Goal: Task Accomplishment & Management: Use online tool/utility

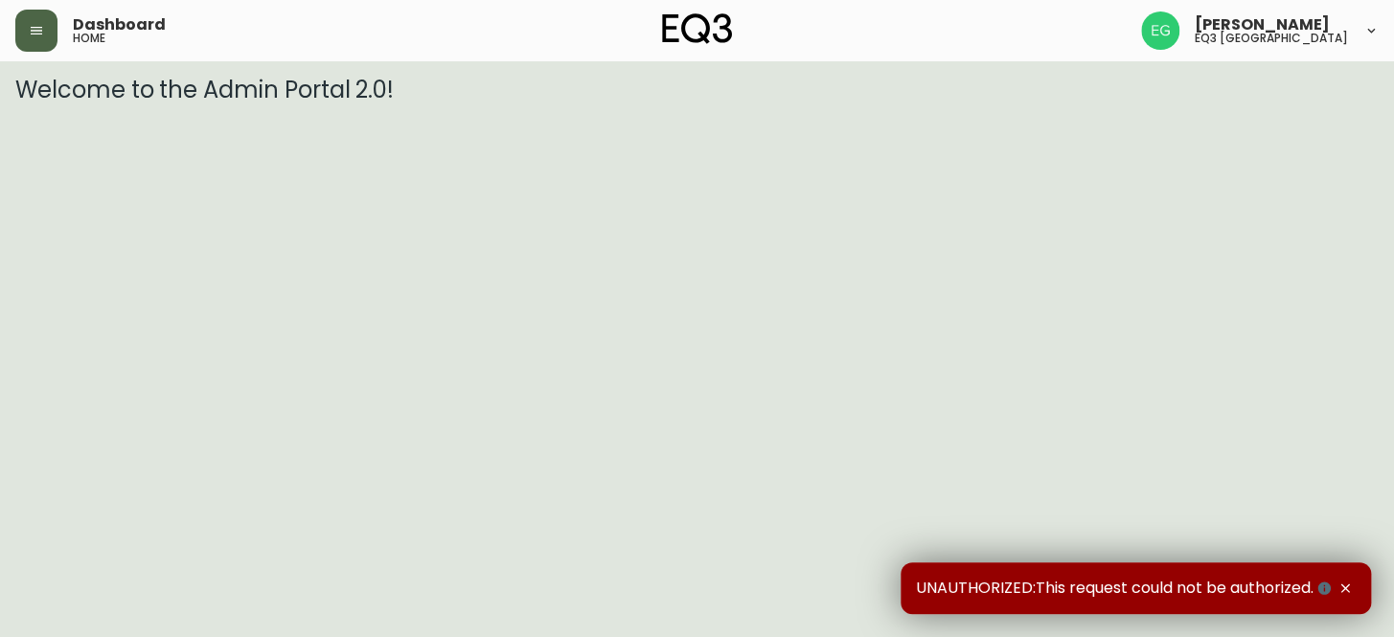
click at [29, 16] on button "button" at bounding box center [36, 31] width 42 height 42
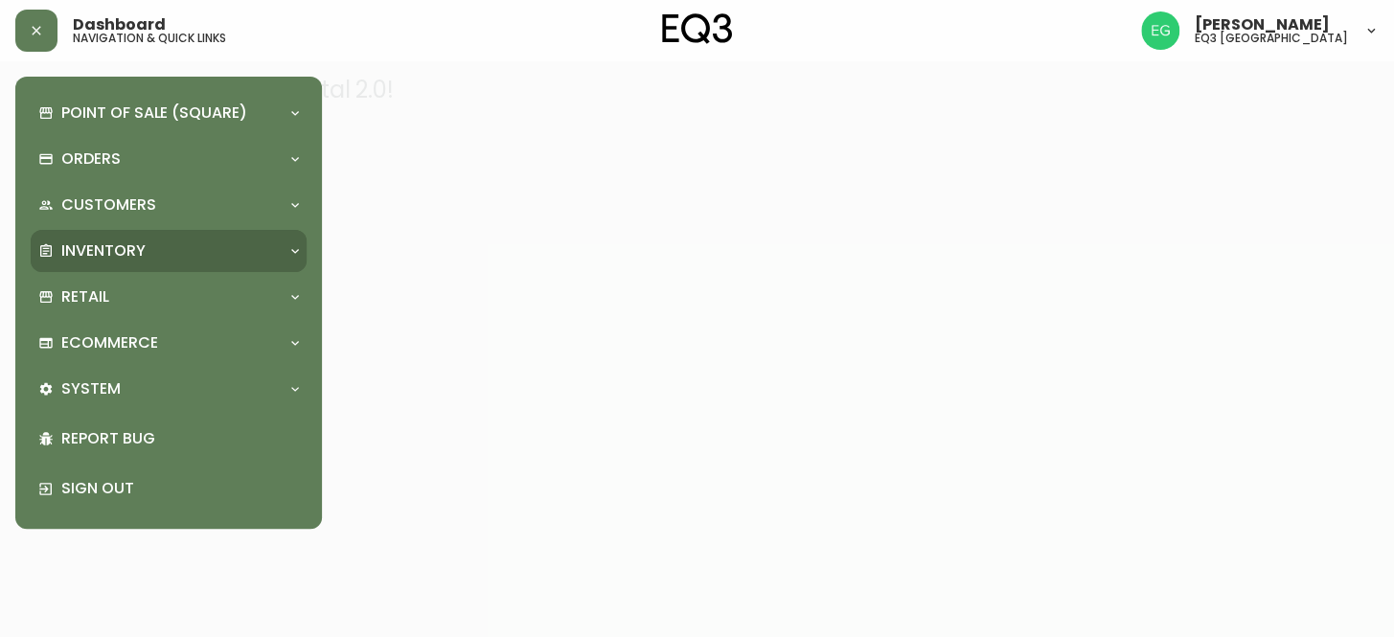
click at [187, 241] on div "Inventory" at bounding box center [158, 250] width 241 height 21
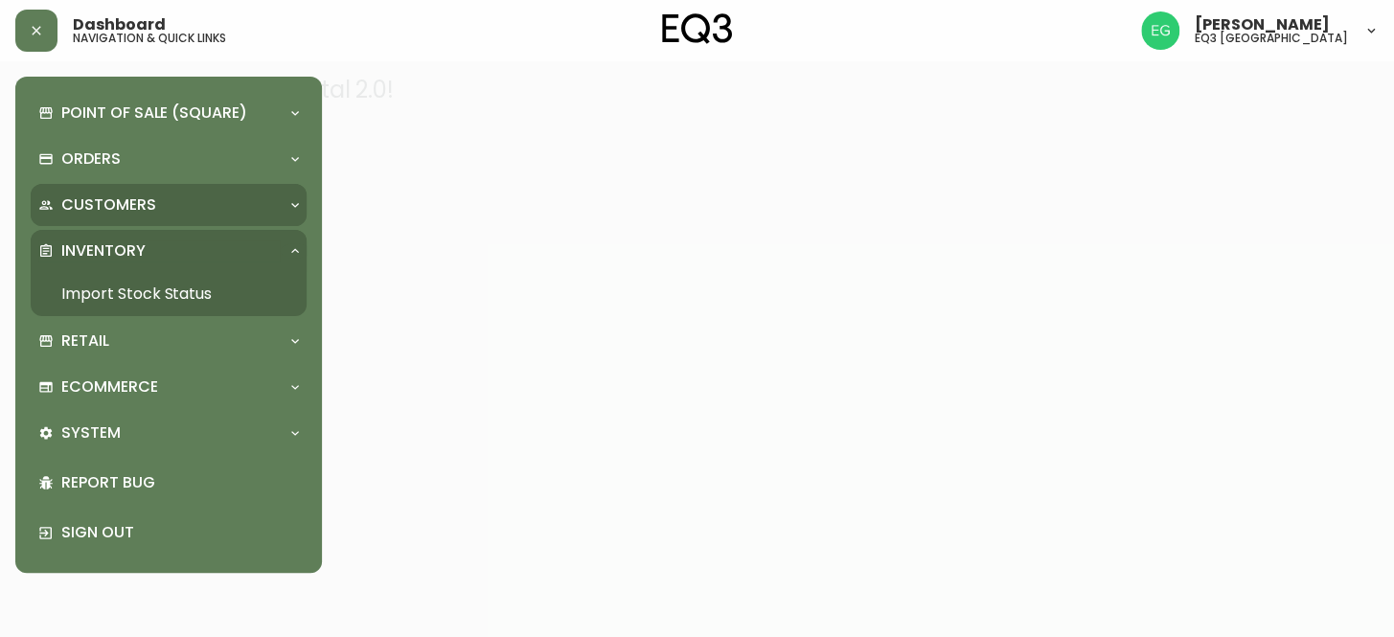
click at [187, 212] on div "Customers" at bounding box center [158, 204] width 241 height 21
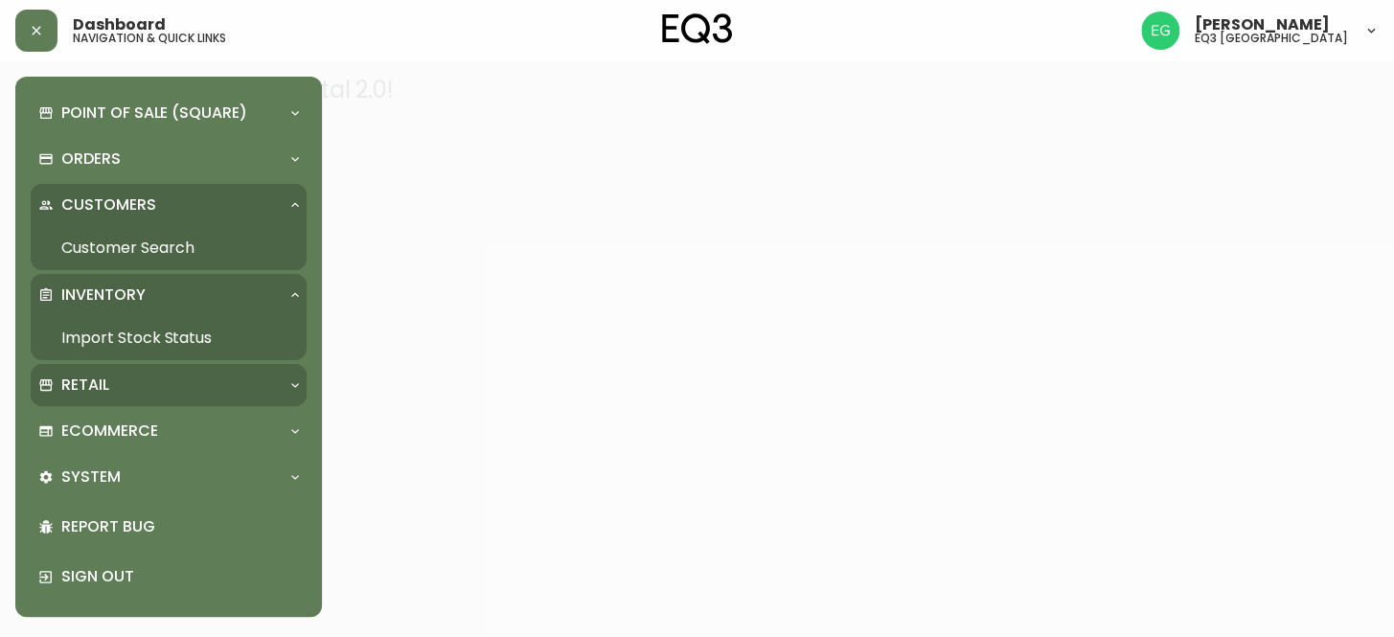
click at [94, 380] on p "Retail" at bounding box center [85, 385] width 48 height 21
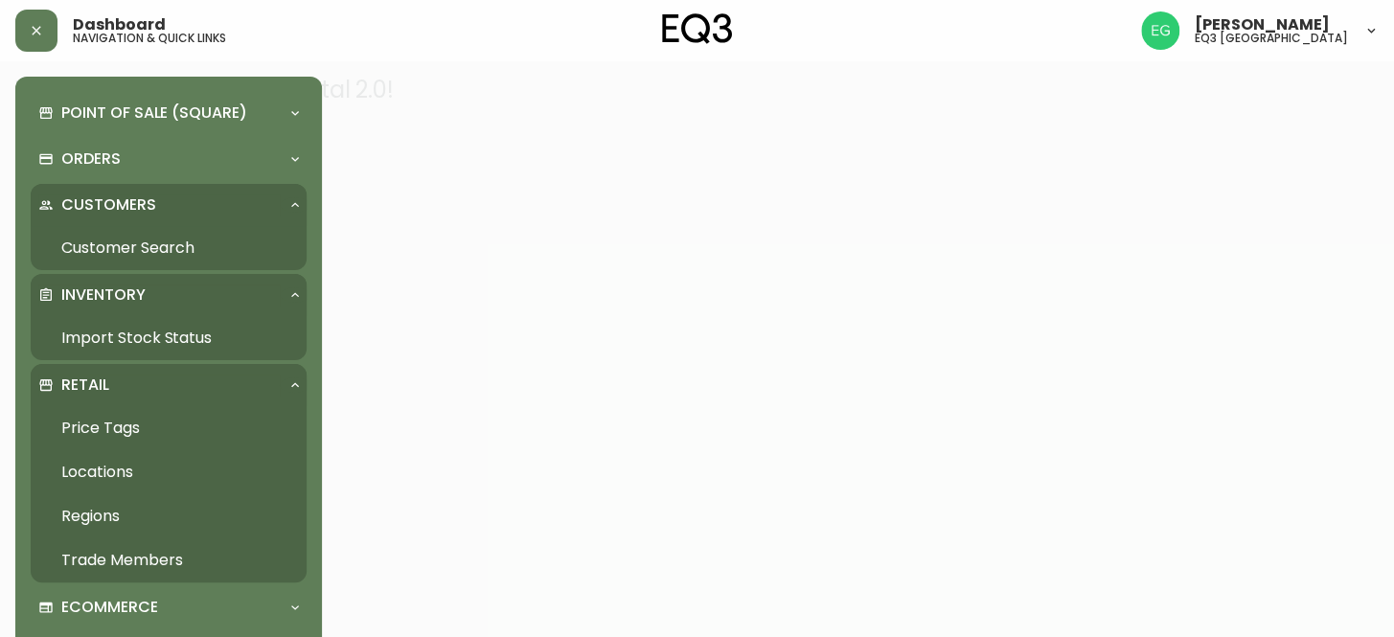
click at [124, 420] on link "Price Tags" at bounding box center [169, 428] width 276 height 44
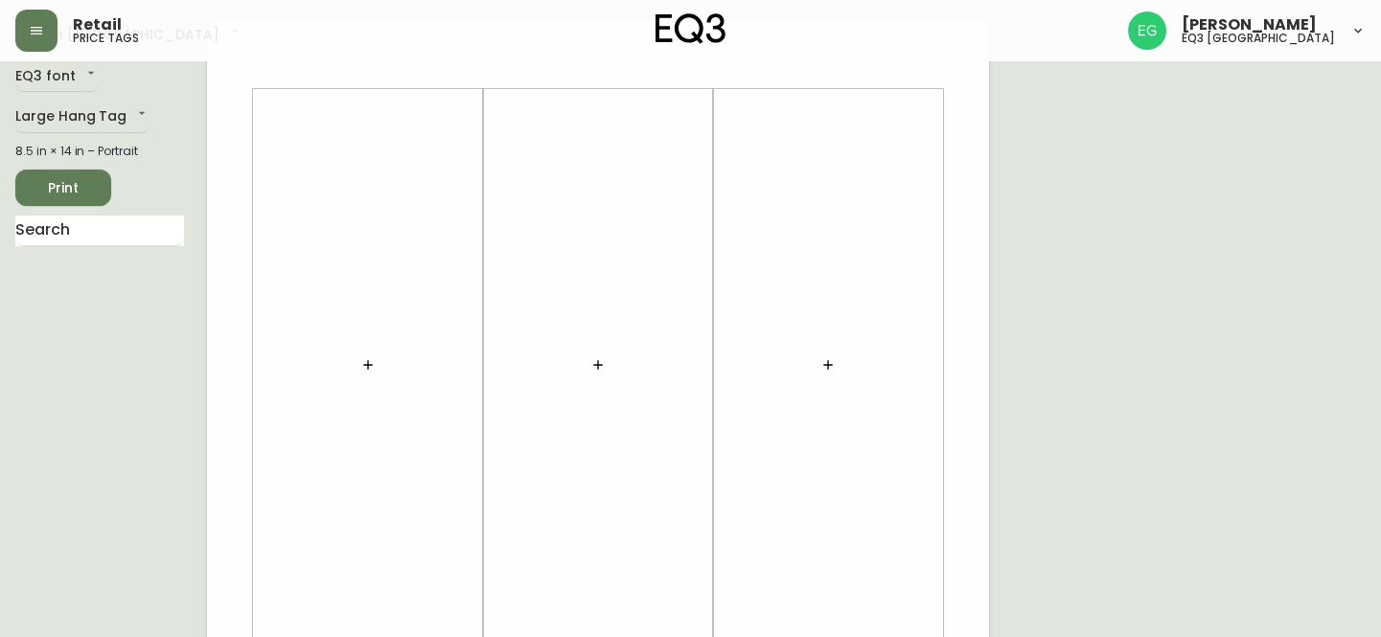
scroll to position [86, 0]
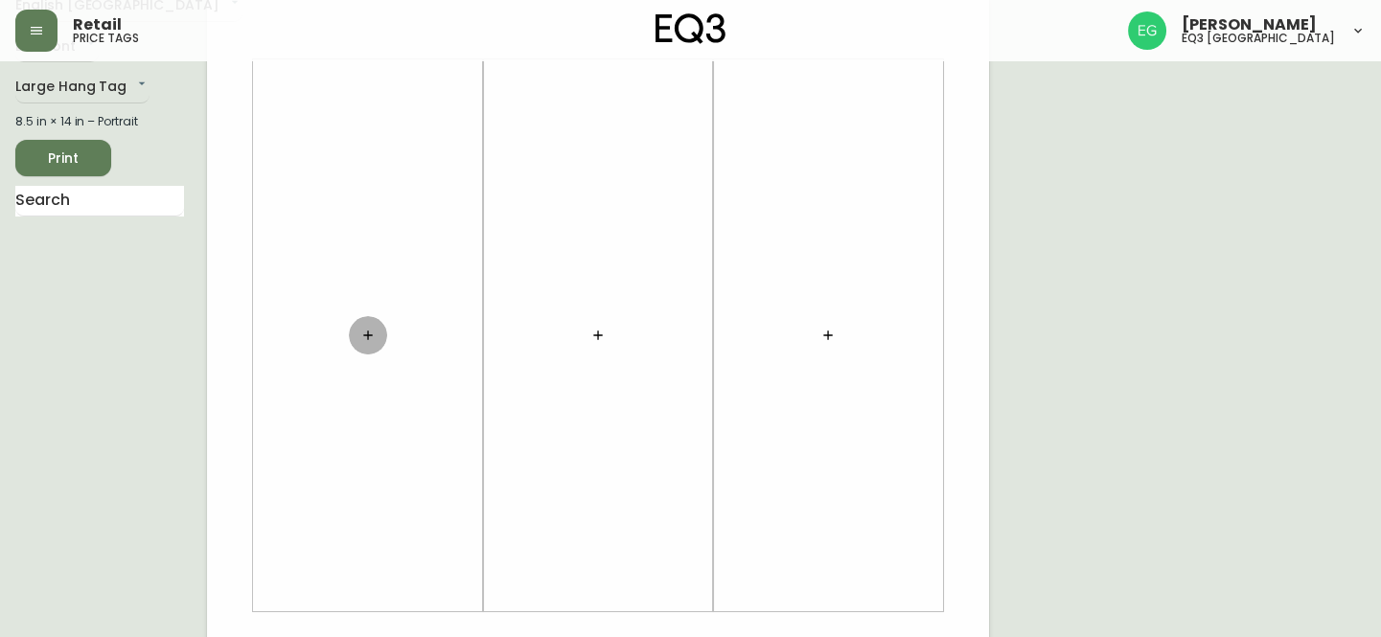
click at [366, 339] on icon "button" at bounding box center [367, 335] width 15 height 15
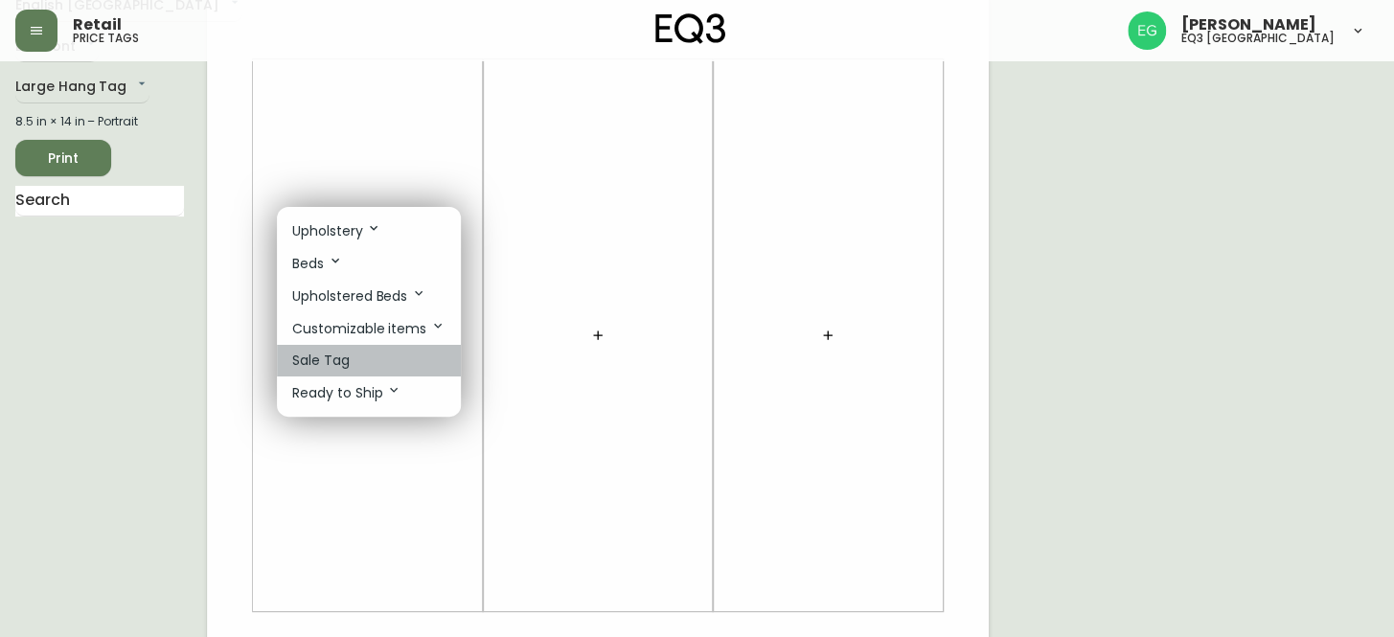
click at [390, 349] on li "Sale Tag" at bounding box center [369, 361] width 184 height 32
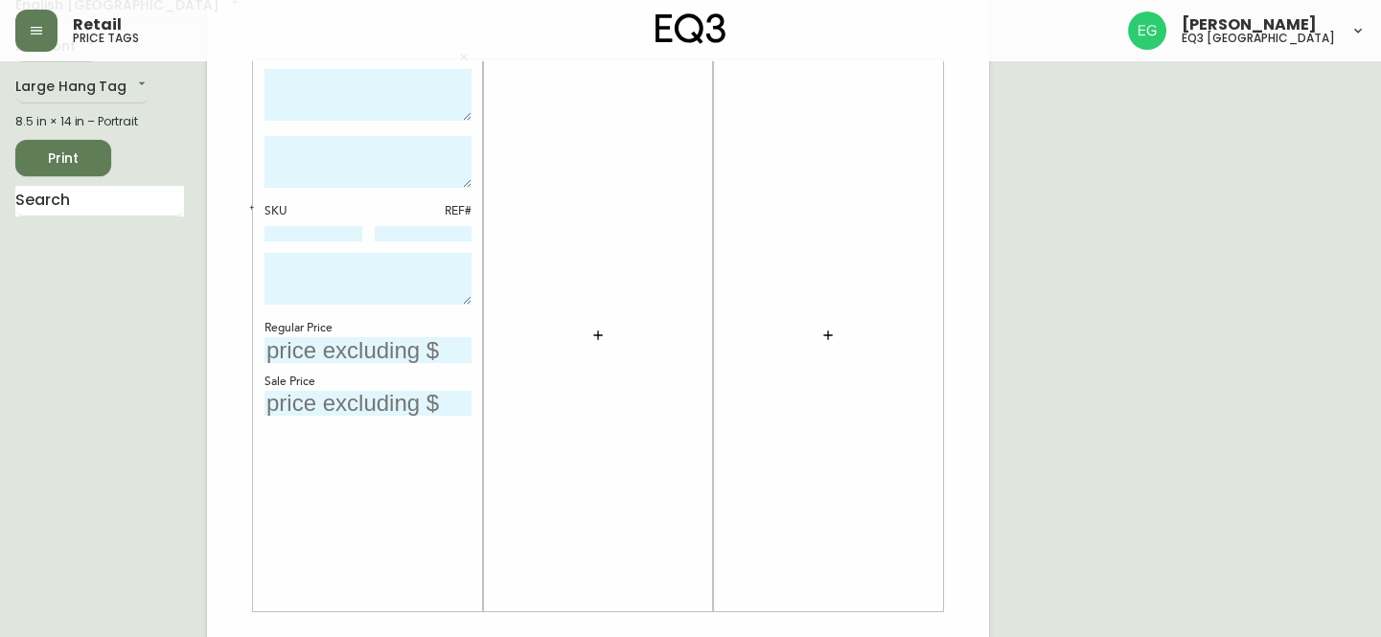
click at [365, 76] on textarea at bounding box center [367, 95] width 207 height 53
type textarea "b"
type textarea "BOOM 1 DRAWER NIGHTSTAND"
click at [400, 164] on textarea at bounding box center [367, 162] width 207 height 52
type textarea "FINAL SALE"
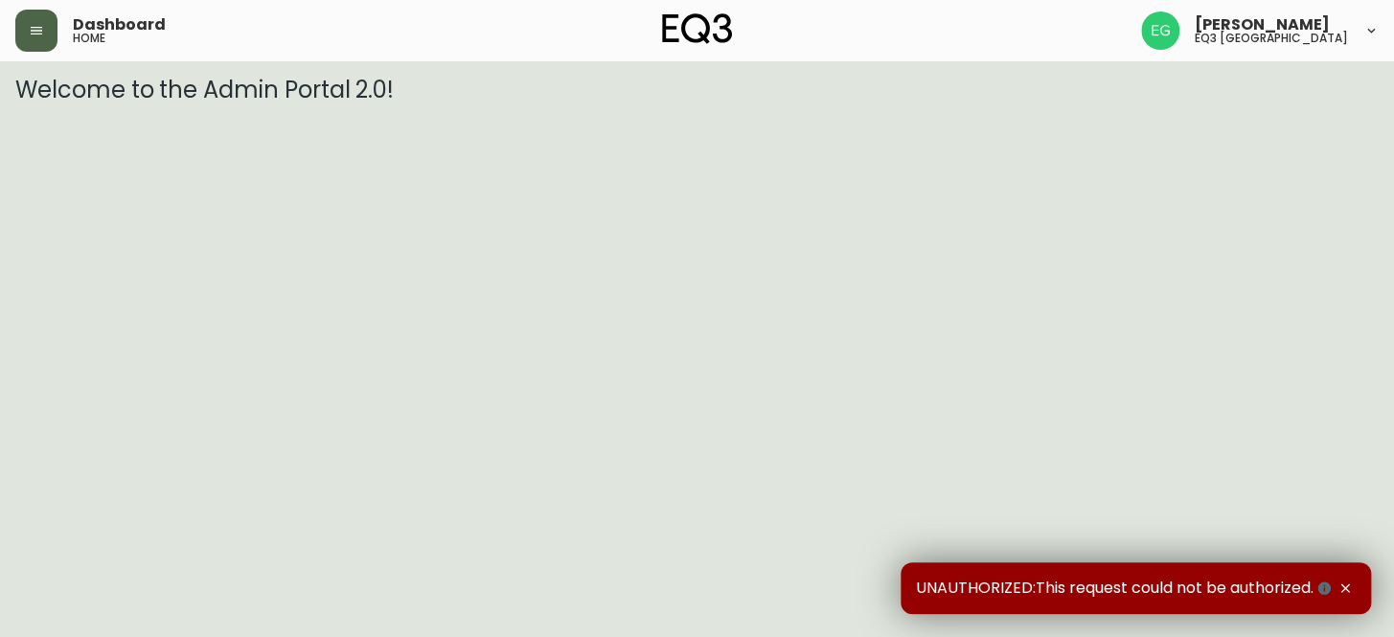
click at [50, 16] on button "button" at bounding box center [36, 31] width 42 height 42
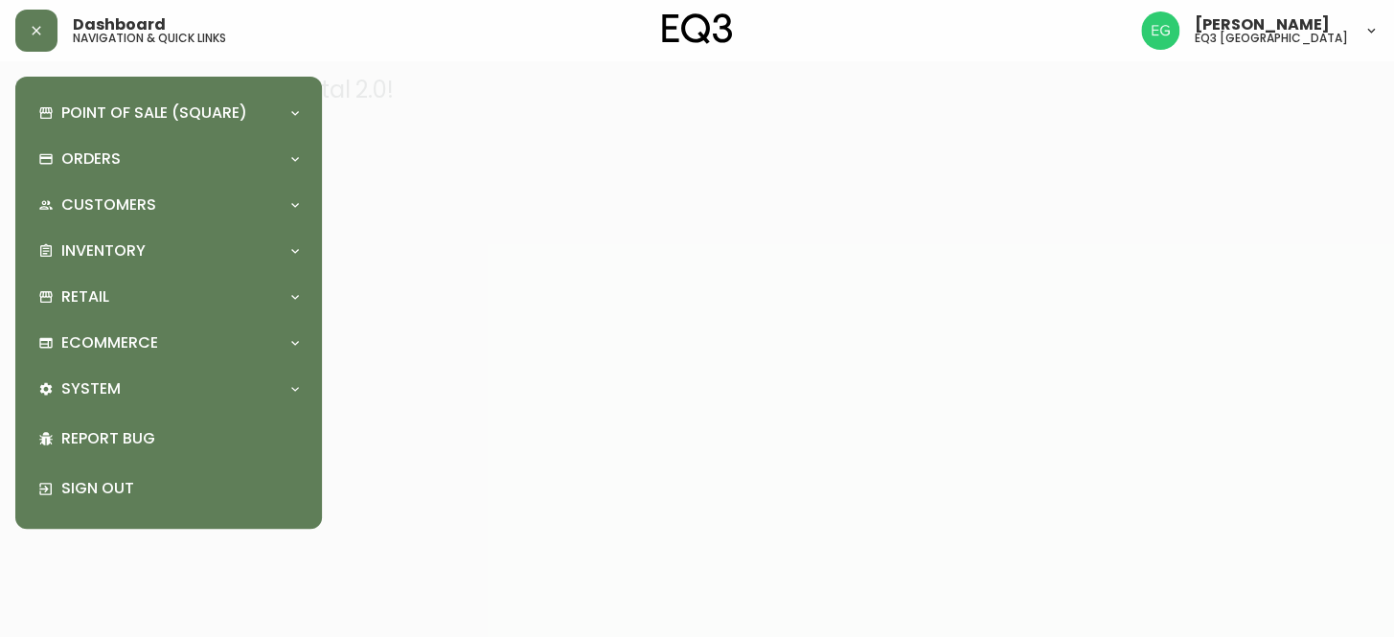
click at [101, 272] on div "Point of Sale (Square) Payments Virtual Terminal Transactions Search Terminals …" at bounding box center [169, 303] width 276 height 422
click at [124, 202] on p "Customers" at bounding box center [108, 204] width 95 height 21
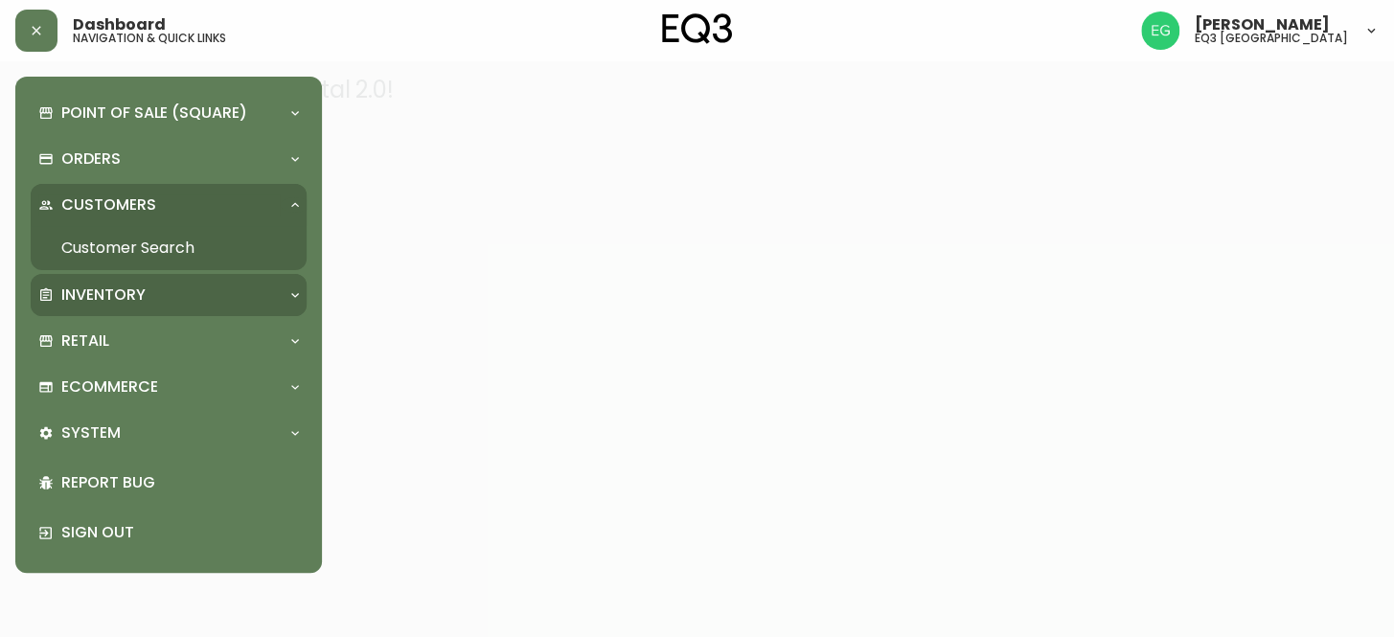
click at [107, 285] on p "Inventory" at bounding box center [103, 295] width 84 height 21
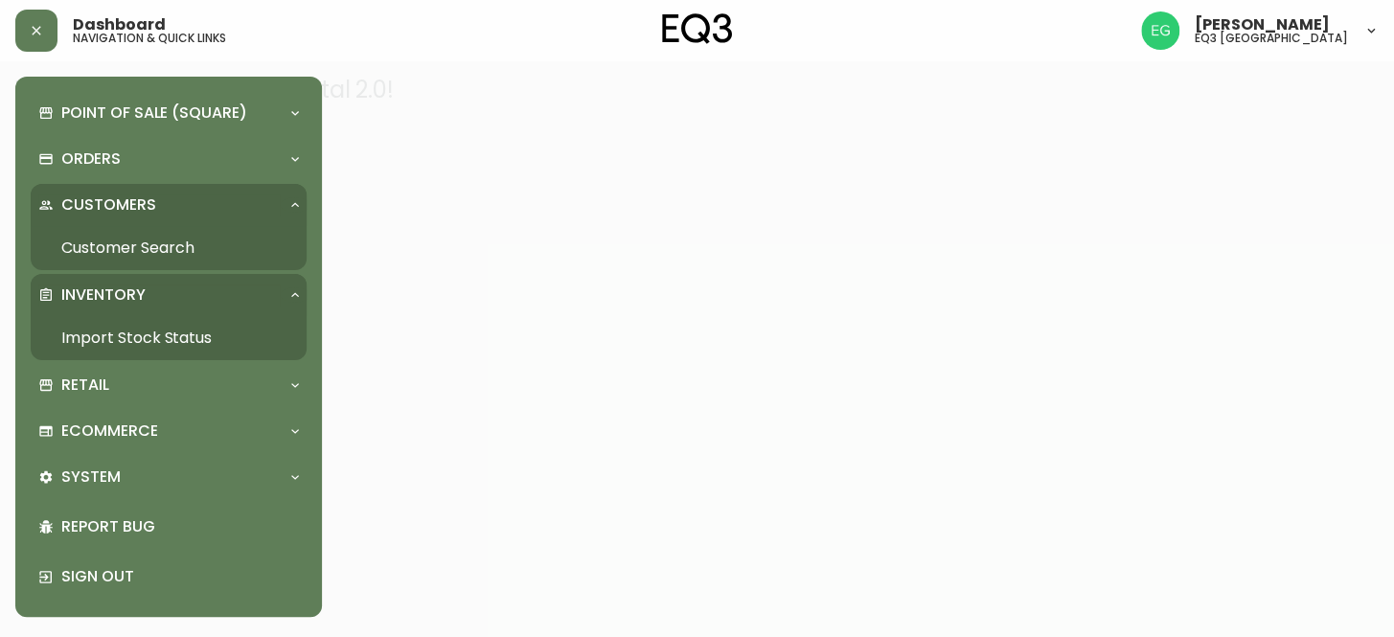
click at [126, 336] on link "Import Stock Status" at bounding box center [169, 338] width 276 height 44
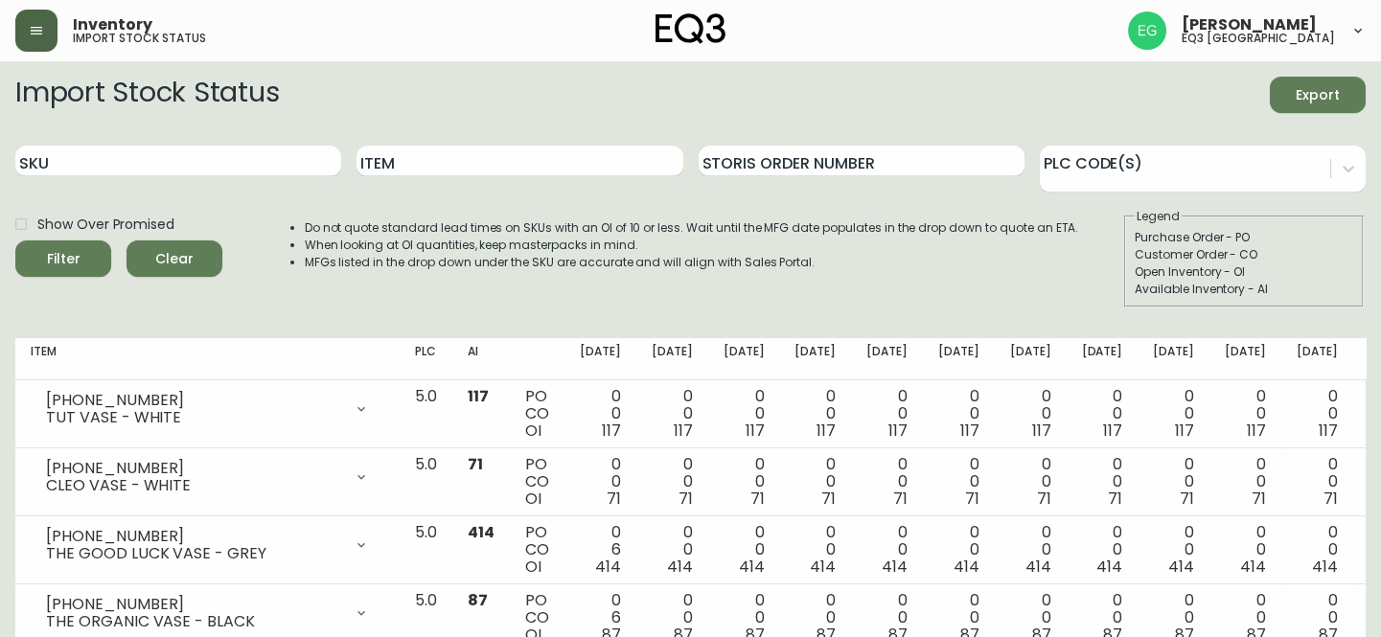
click at [34, 17] on button "button" at bounding box center [36, 31] width 42 height 42
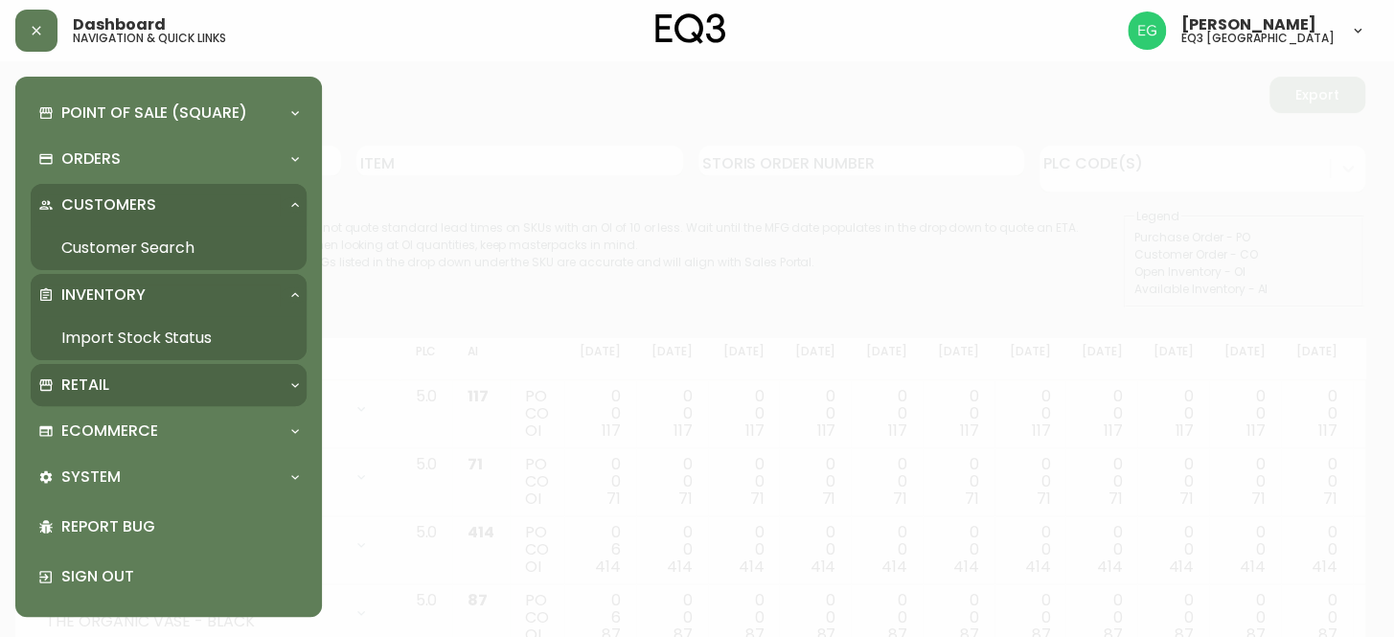
click at [76, 399] on div "Retail" at bounding box center [169, 385] width 276 height 42
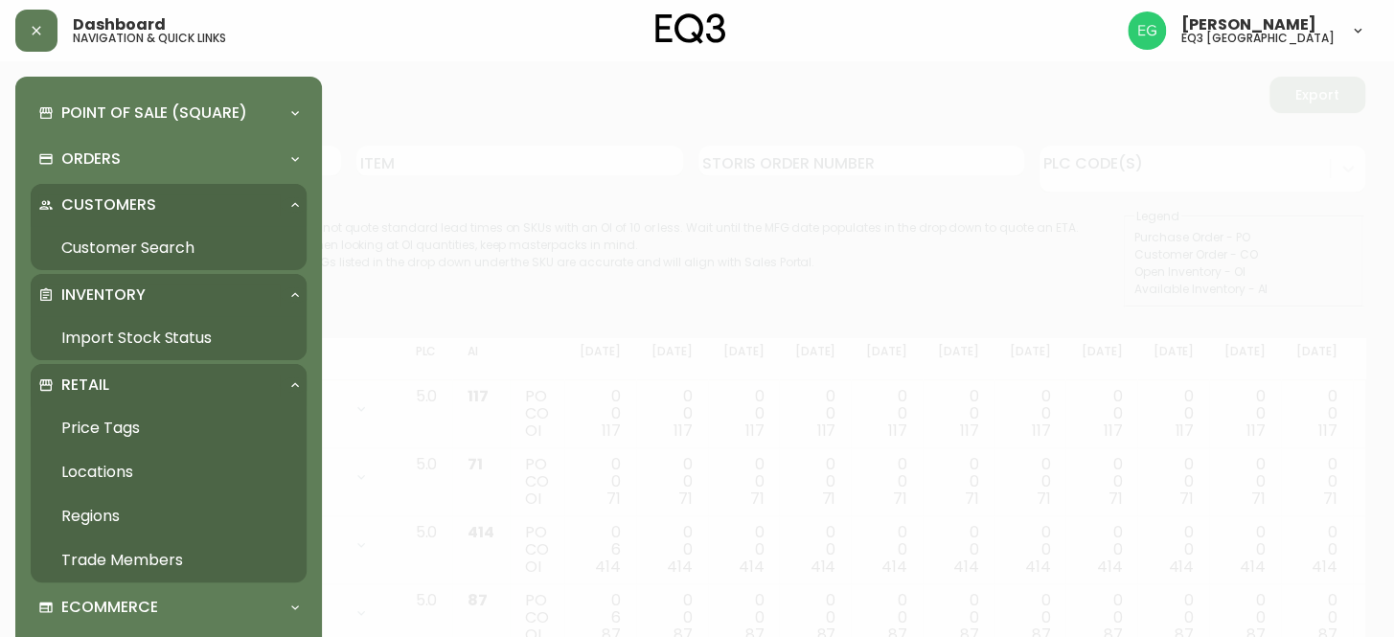
click at [90, 417] on link "Price Tags" at bounding box center [169, 428] width 276 height 44
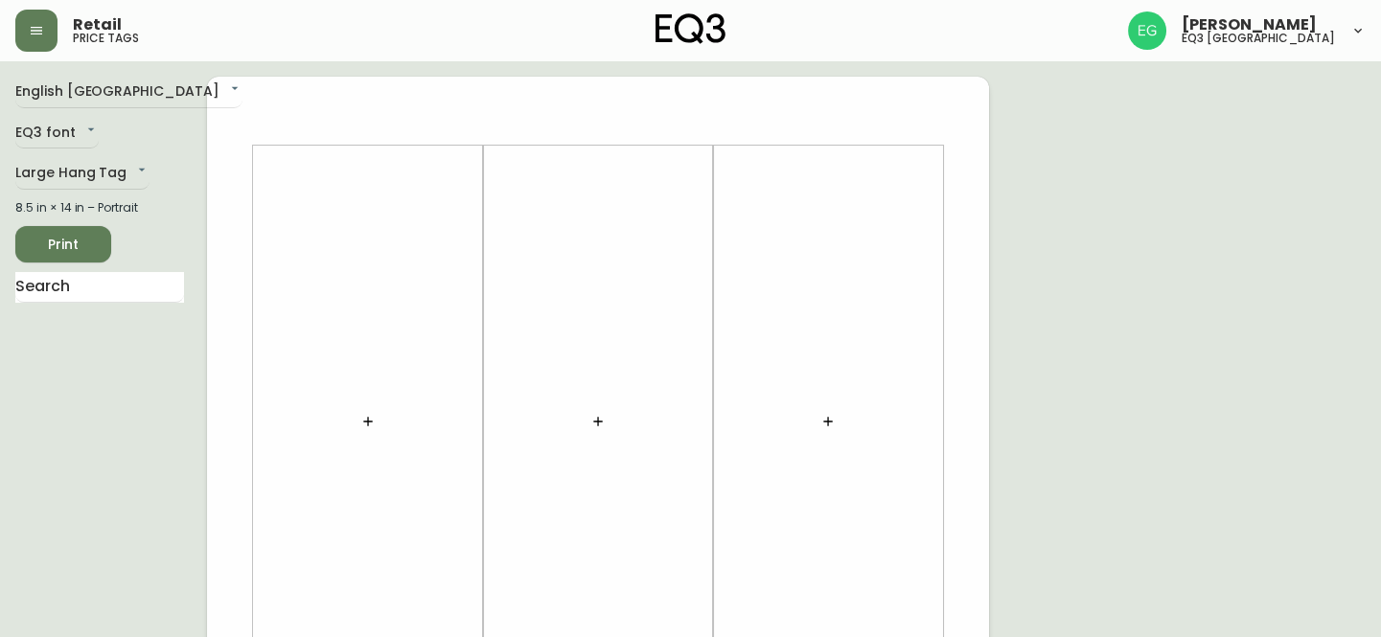
click at [371, 411] on button "button" at bounding box center [368, 421] width 38 height 38
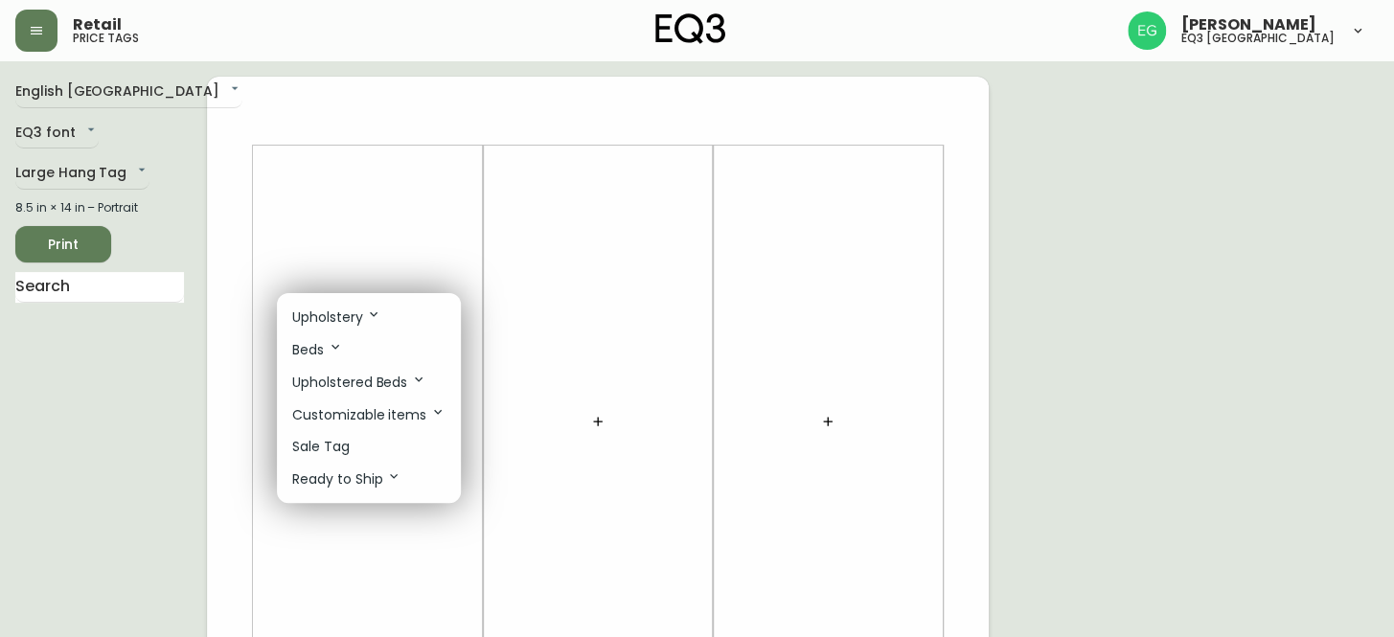
click at [311, 442] on p "Sale Tag" at bounding box center [320, 447] width 57 height 20
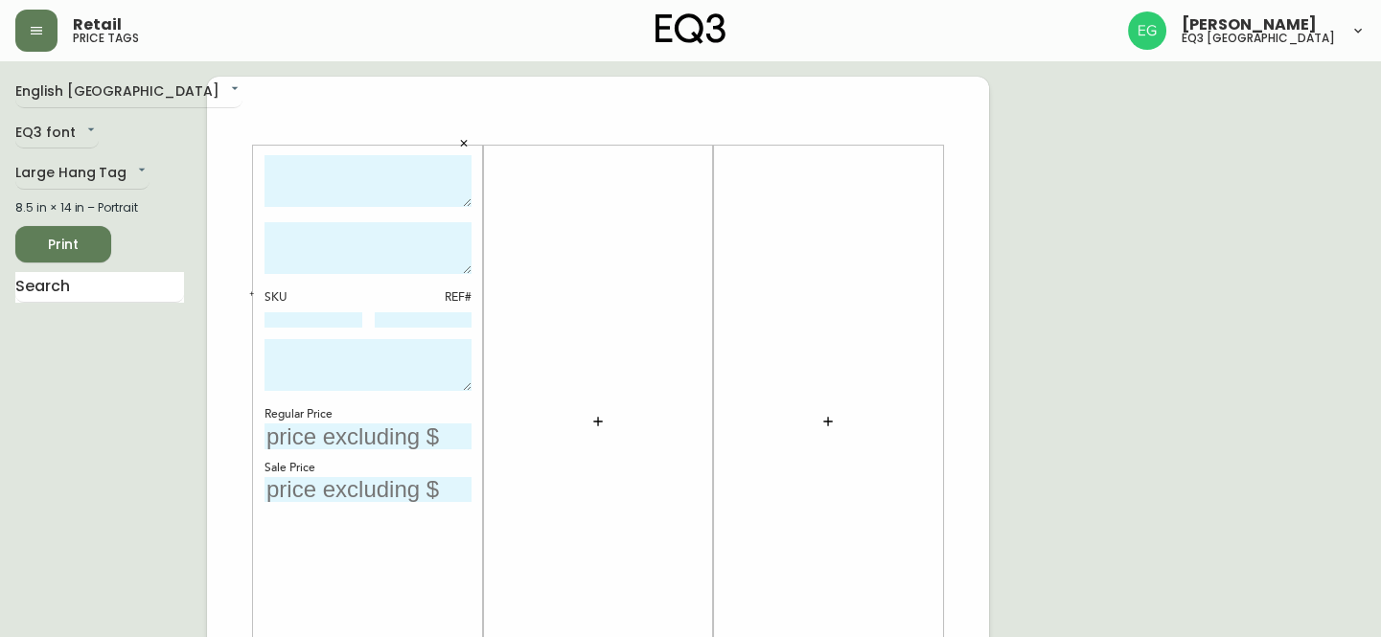
click at [349, 189] on textarea at bounding box center [367, 181] width 207 height 53
type textarea "F"
type textarea "BOOM 1-DRAWER NIGHTSTAND"
click at [590, 416] on icon "button" at bounding box center [597, 421] width 15 height 15
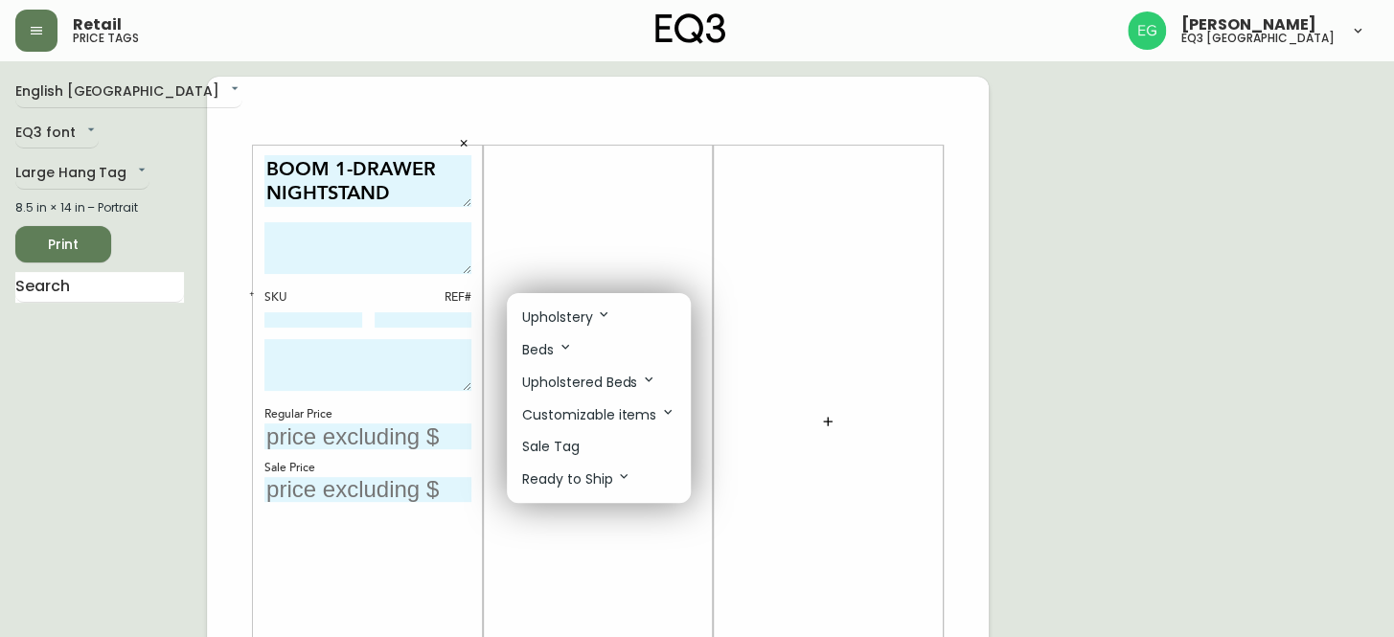
click at [564, 437] on p "Sale Tag" at bounding box center [550, 447] width 57 height 20
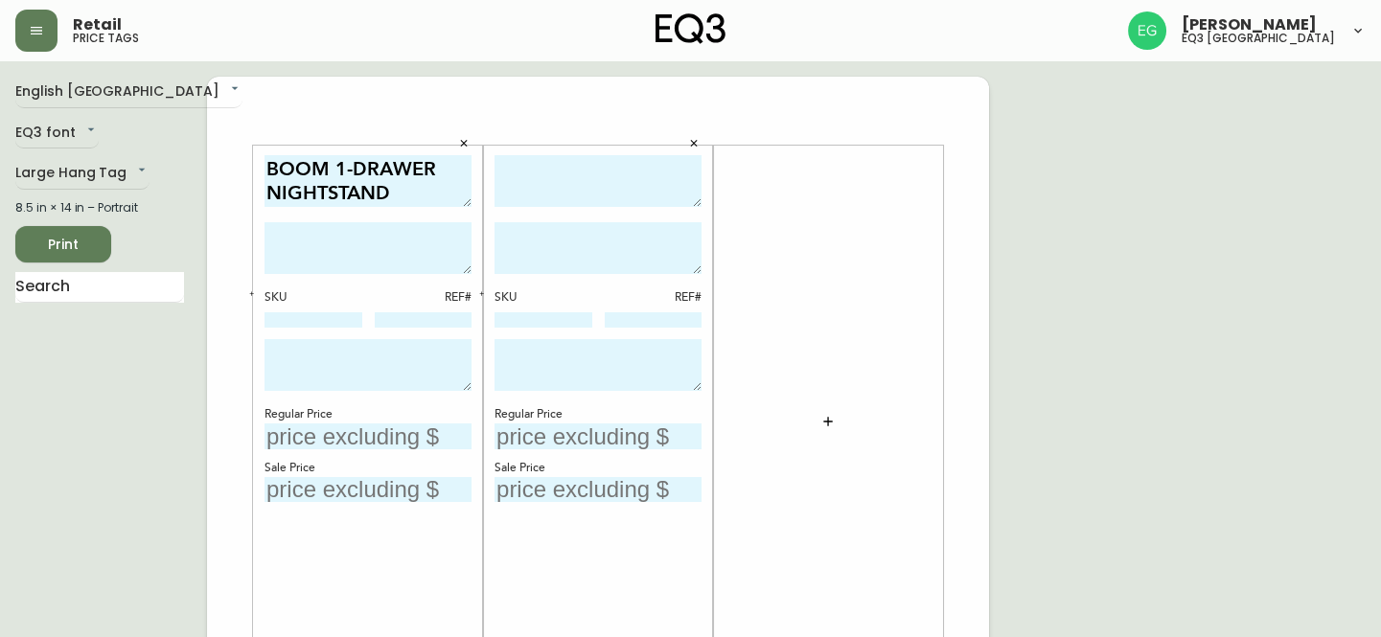
click at [309, 309] on div "SKU REF#" at bounding box center [367, 309] width 207 height 40
click at [302, 329] on div at bounding box center [313, 320] width 98 height 17
click at [301, 312] on input at bounding box center [313, 319] width 98 height 15
paste input "6080-431-13"
type input "6080-431-13"
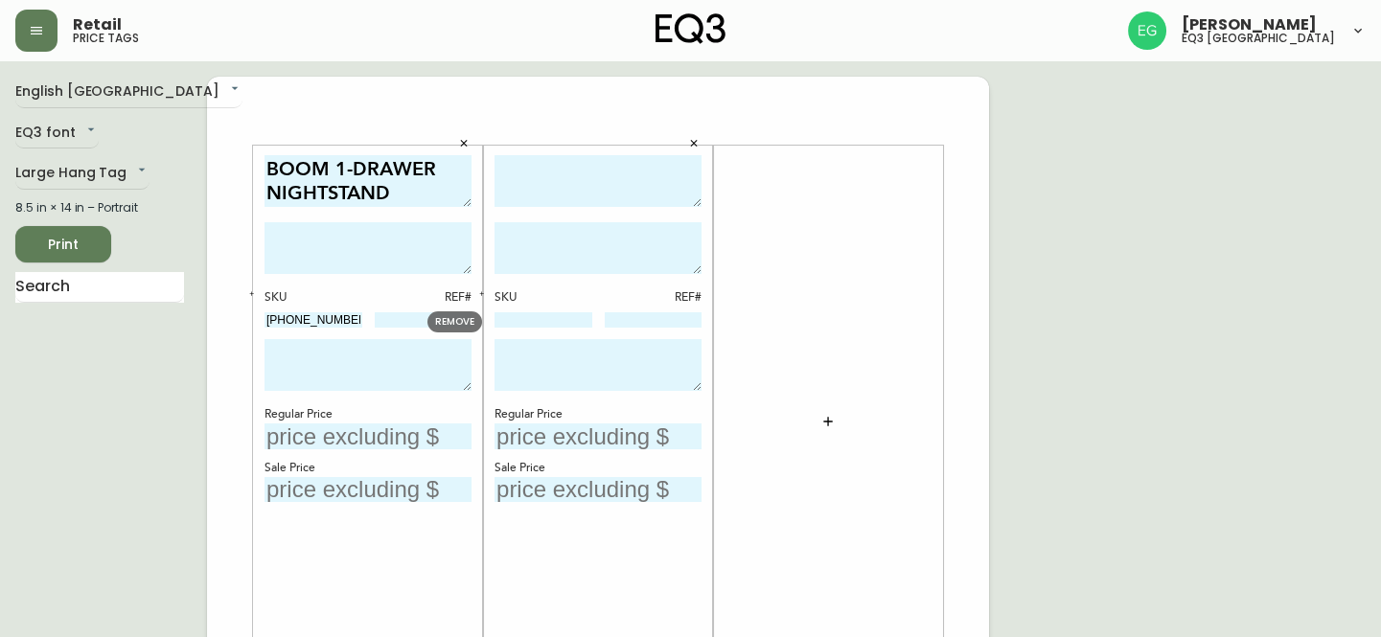
click at [554, 317] on input at bounding box center [543, 319] width 98 height 15
paste input "6080-431-13"
type input "6080-431-13"
drag, startPoint x: 415, startPoint y: 182, endPoint x: 153, endPoint y: 130, distance: 266.6
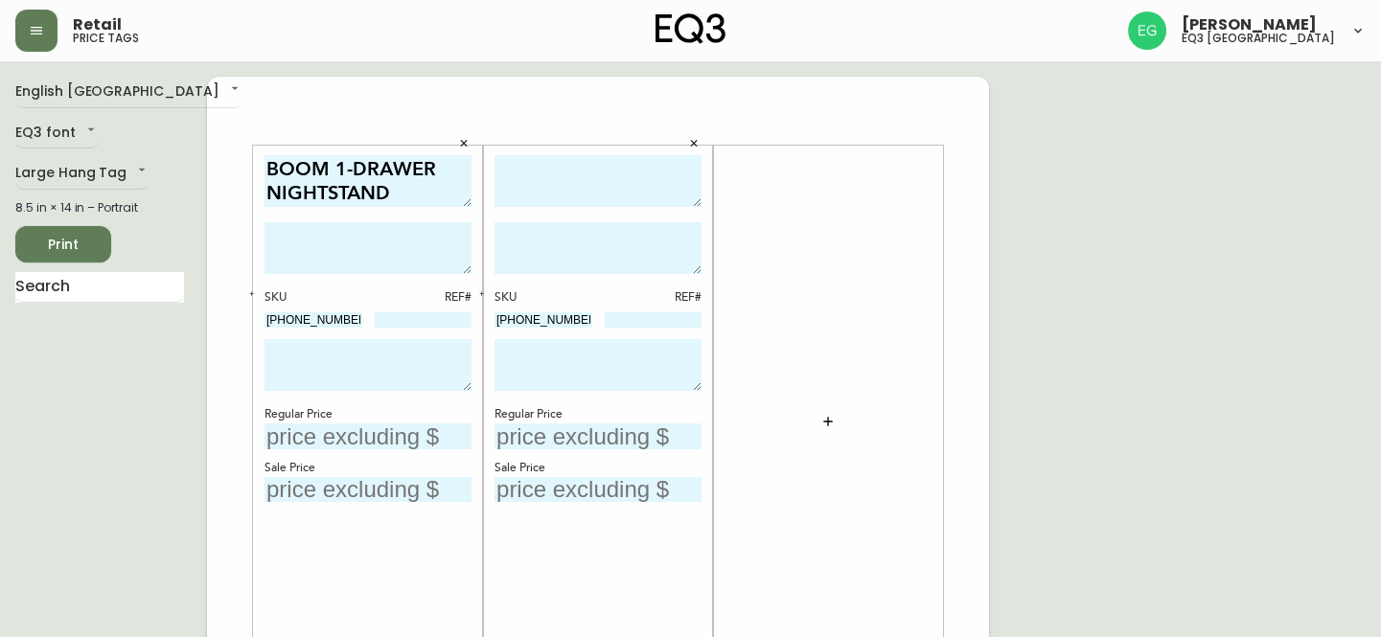
click at [555, 171] on textarea at bounding box center [597, 181] width 207 height 53
paste textarea "BOOM 1-DRAWER NIGHTSTAND"
type textarea "BOOM 1-DRAWER NIGHTSTAND"
click at [374, 239] on textarea at bounding box center [367, 248] width 207 height 52
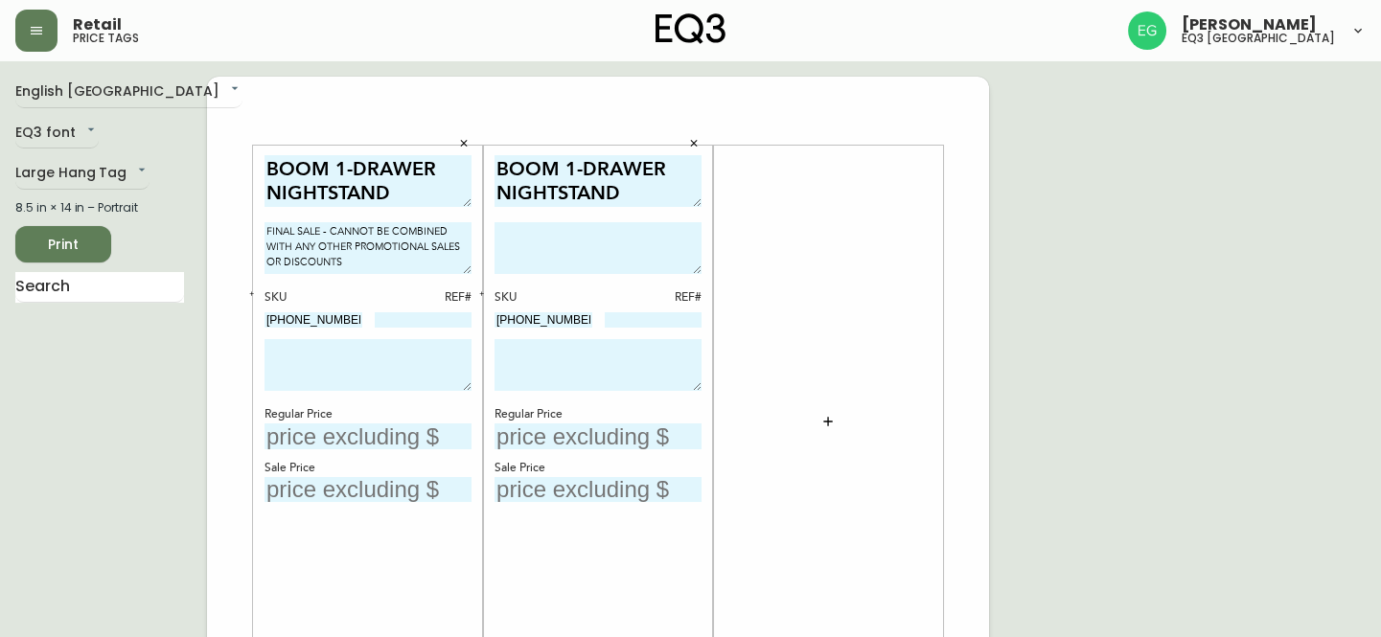
drag, startPoint x: 358, startPoint y: 265, endPoint x: 231, endPoint y: 226, distance: 133.3
type textarea "FINAL SALE - CANNOT BE COMBINED WITH ANY OTHER PROMOTIONAL SALES OR DISCOUNTS"
click at [563, 238] on textarea at bounding box center [597, 248] width 207 height 52
paste textarea "FINAL SALE - CANNOT BE COMBINED WITH ANY OTHER PROMOTIONAL SALES OR DISCOUNTS"
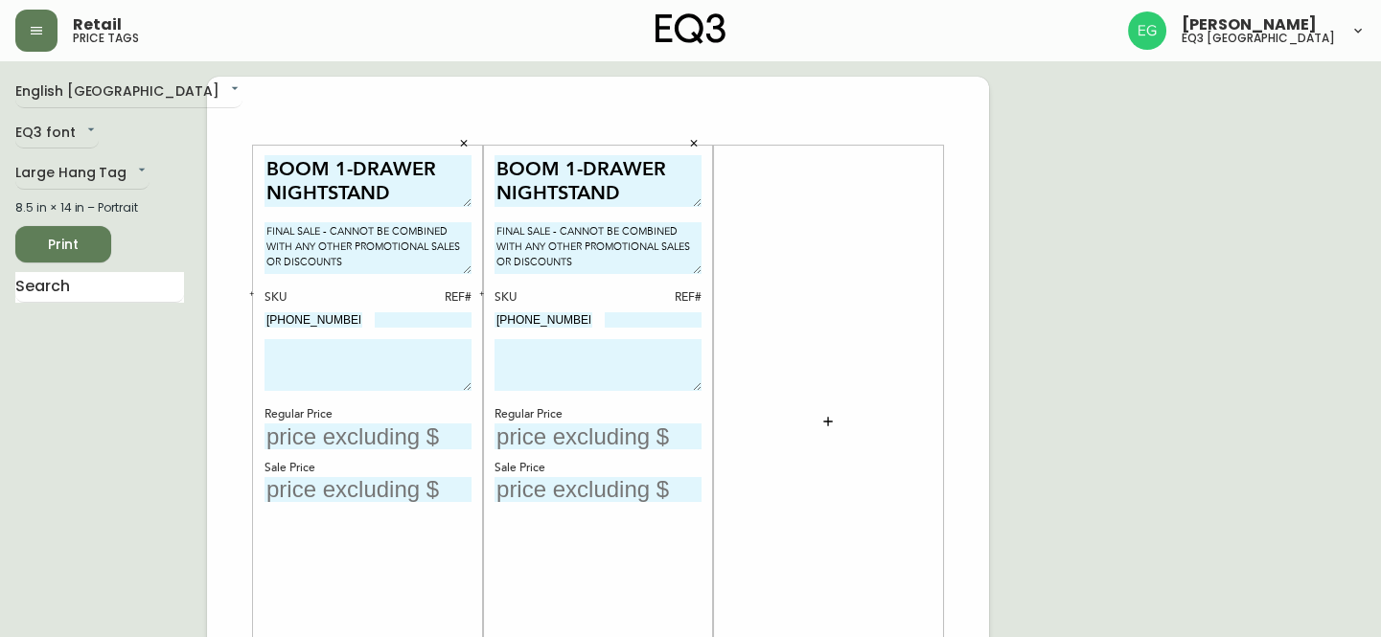
type textarea "FINAL SALE - CANNOT BE COMBINED WITH ANY OTHER PROMOTIONAL SALES OR DISCOUNTS"
click at [389, 368] on textarea at bounding box center [367, 365] width 207 height 52
click at [447, 376] on textarea at bounding box center [367, 365] width 207 height 52
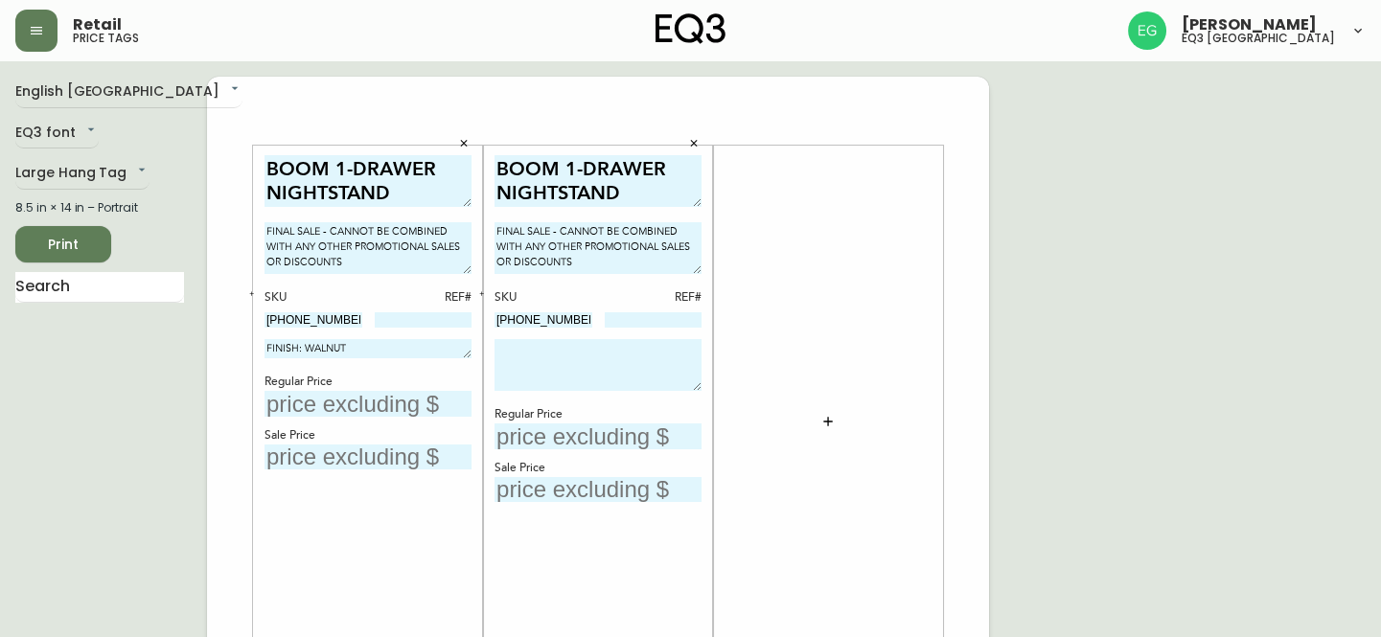
drag, startPoint x: 469, startPoint y: 390, endPoint x: 455, endPoint y: 358, distance: 34.7
click at [455, 358] on textarea "FINISH: WALNUT" at bounding box center [367, 348] width 207 height 19
drag, startPoint x: 440, startPoint y: 354, endPoint x: 0, endPoint y: 331, distance: 440.3
type textarea "FINISH: WALNUT"
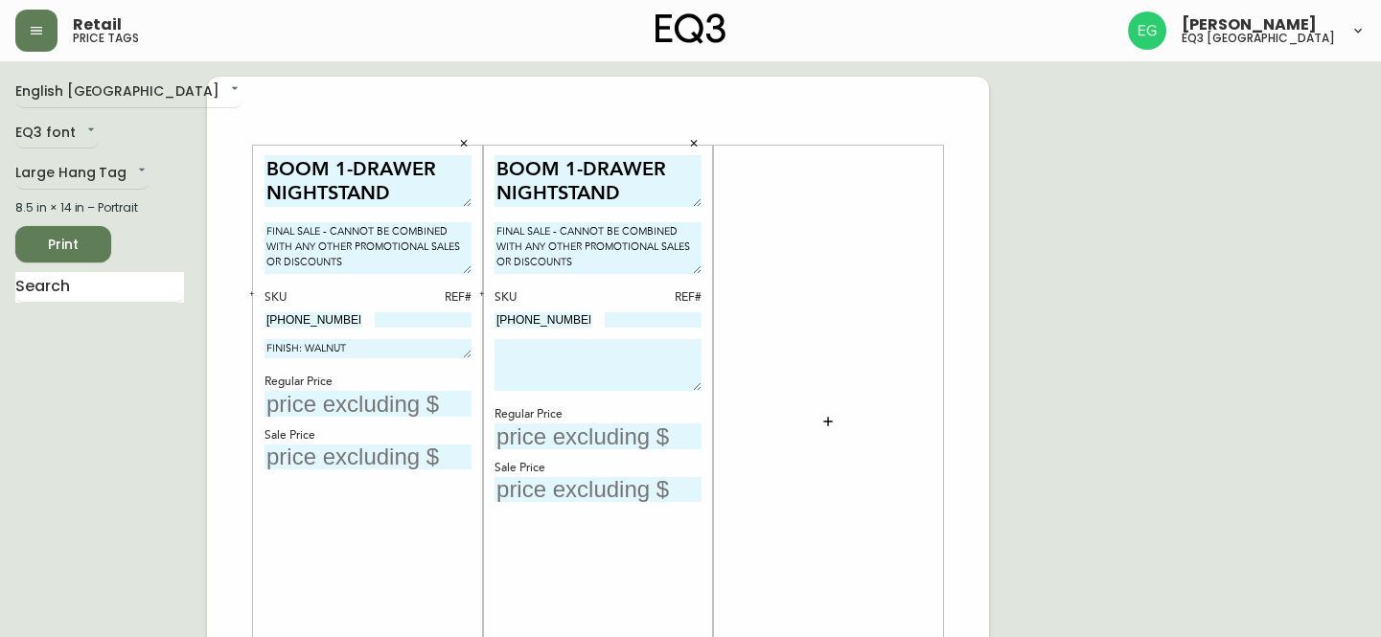
click at [641, 374] on textarea at bounding box center [597, 365] width 207 height 52
paste textarea "FINISH: WALNUT"
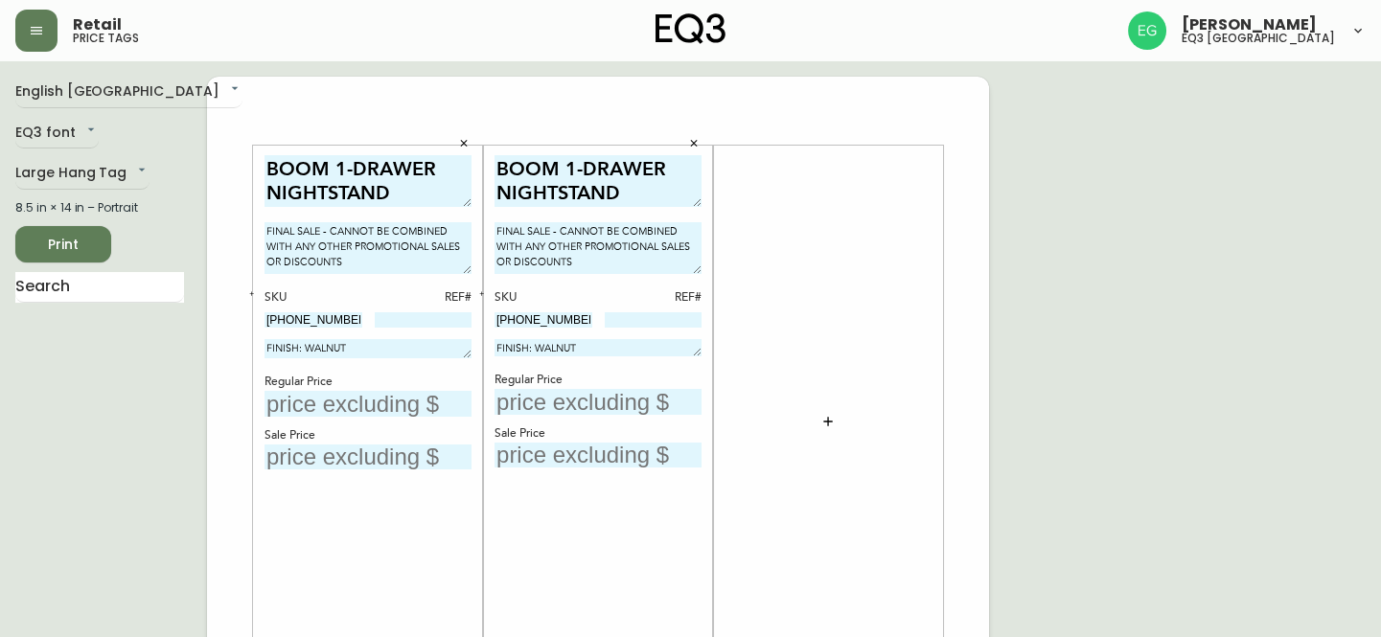
drag, startPoint x: 697, startPoint y: 390, endPoint x: 679, endPoint y: 355, distance: 39.0
click at [679, 355] on textarea "FINISH: WALNUT" at bounding box center [597, 347] width 207 height 17
type textarea "FINISH: WALNUT"
click at [667, 411] on input "text" at bounding box center [597, 402] width 207 height 26
click at [436, 326] on input at bounding box center [424, 319] width 98 height 15
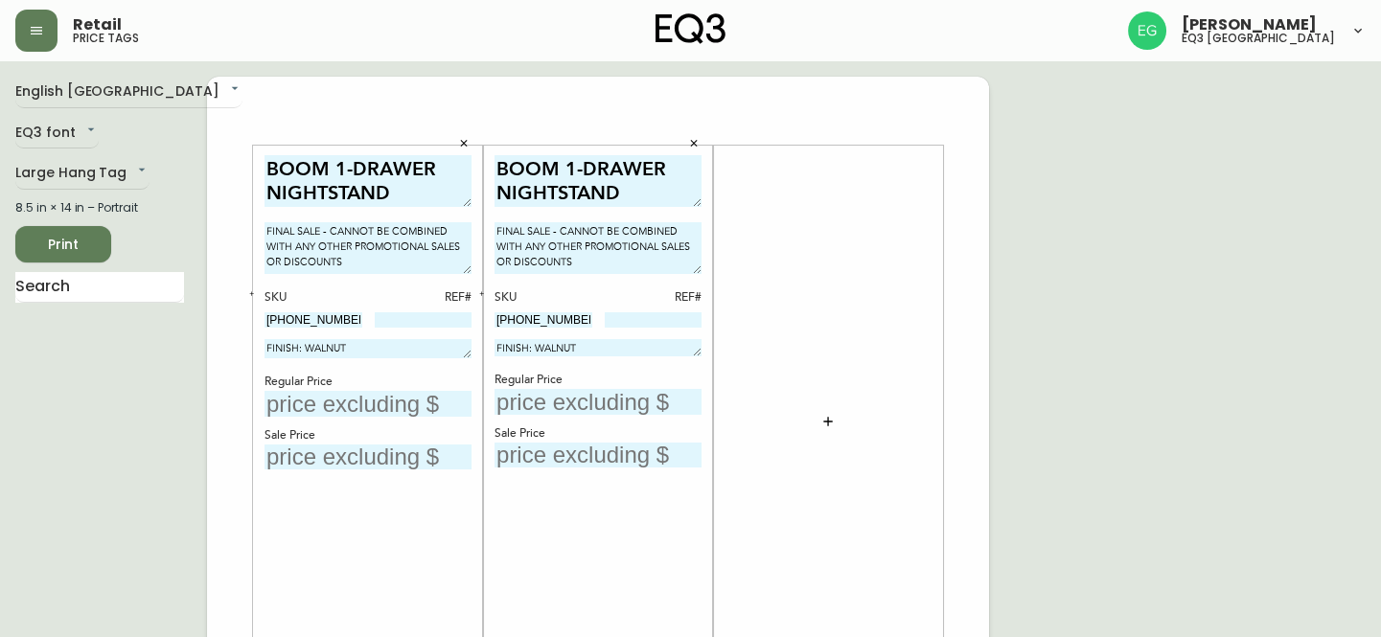
click at [389, 419] on div "BOOM 1-DRAWER NIGHTSTAND FINAL SALE - CANNOT BE COMBINED WITH ANY OTHER PROMOTI…" at bounding box center [367, 422] width 207 height 534
click at [407, 394] on input "text" at bounding box center [367, 404] width 207 height 26
type input "$499"
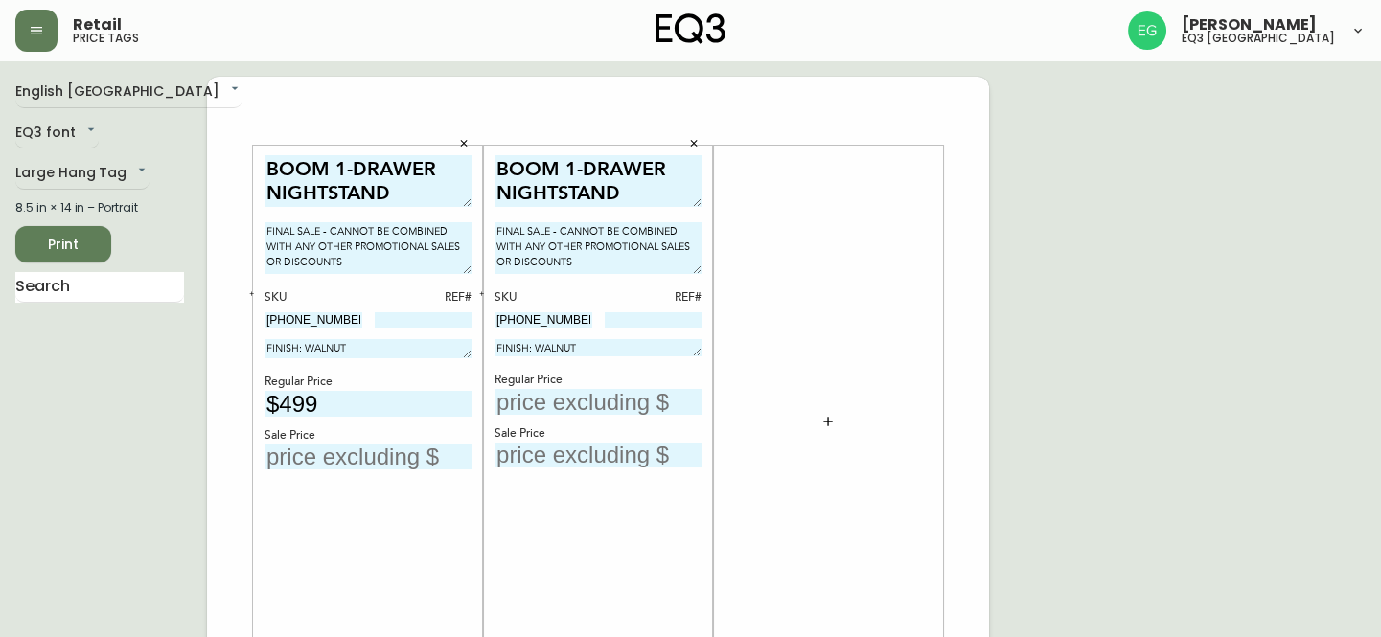
click at [556, 409] on input "text" at bounding box center [597, 402] width 207 height 26
type input "$499"
click at [276, 453] on input "text" at bounding box center [367, 458] width 207 height 26
type input "$275"
click at [648, 456] on input "text" at bounding box center [597, 456] width 207 height 26
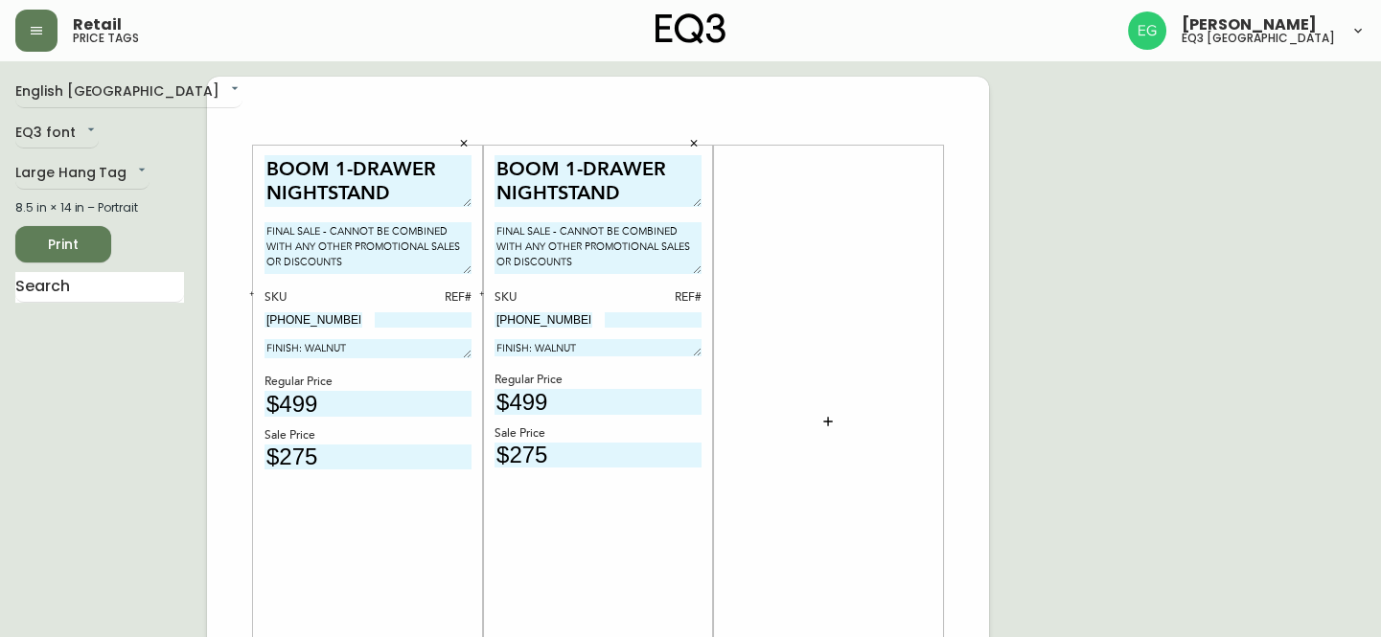
type input "$275"
click at [663, 355] on textarea "FINISH: WALNUT" at bounding box center [597, 347] width 207 height 17
drag, startPoint x: 347, startPoint y: 323, endPoint x: 55, endPoint y: 305, distance: 292.8
drag, startPoint x: 1370, startPoint y: 360, endPoint x: 1285, endPoint y: 351, distance: 85.8
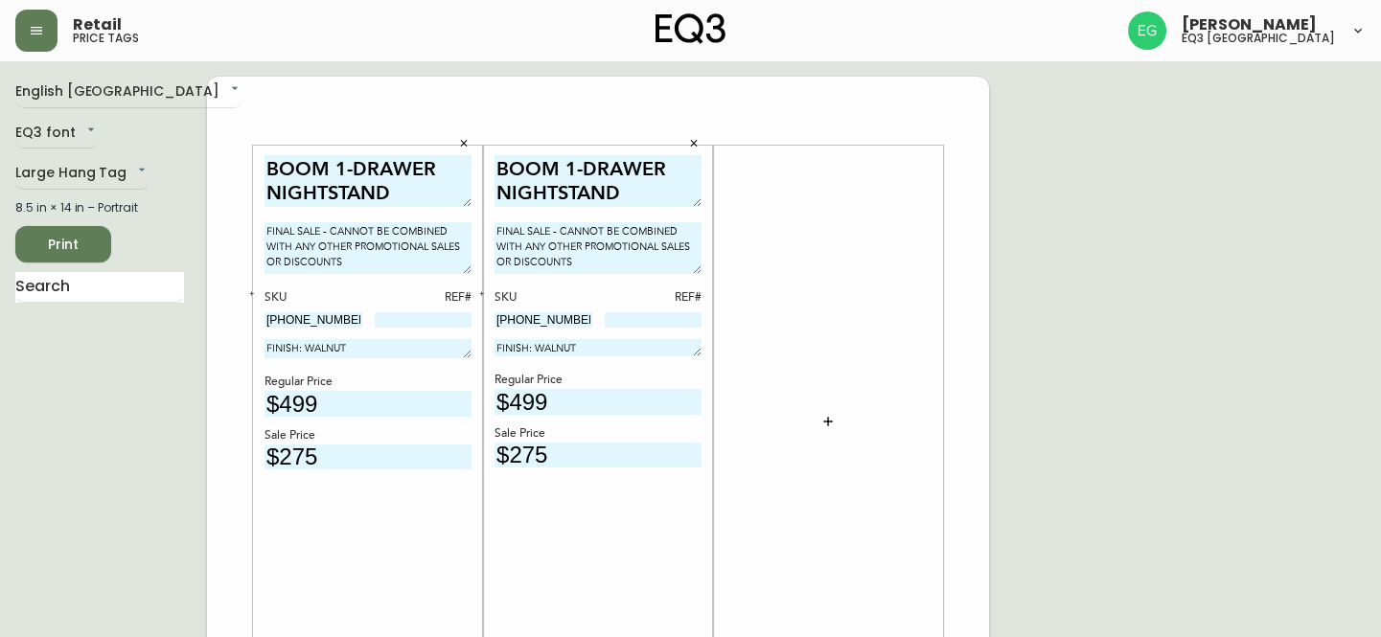
click at [395, 319] on input at bounding box center [424, 319] width 98 height 15
type input "1458"
click at [658, 314] on input at bounding box center [654, 319] width 98 height 15
type input "1459"
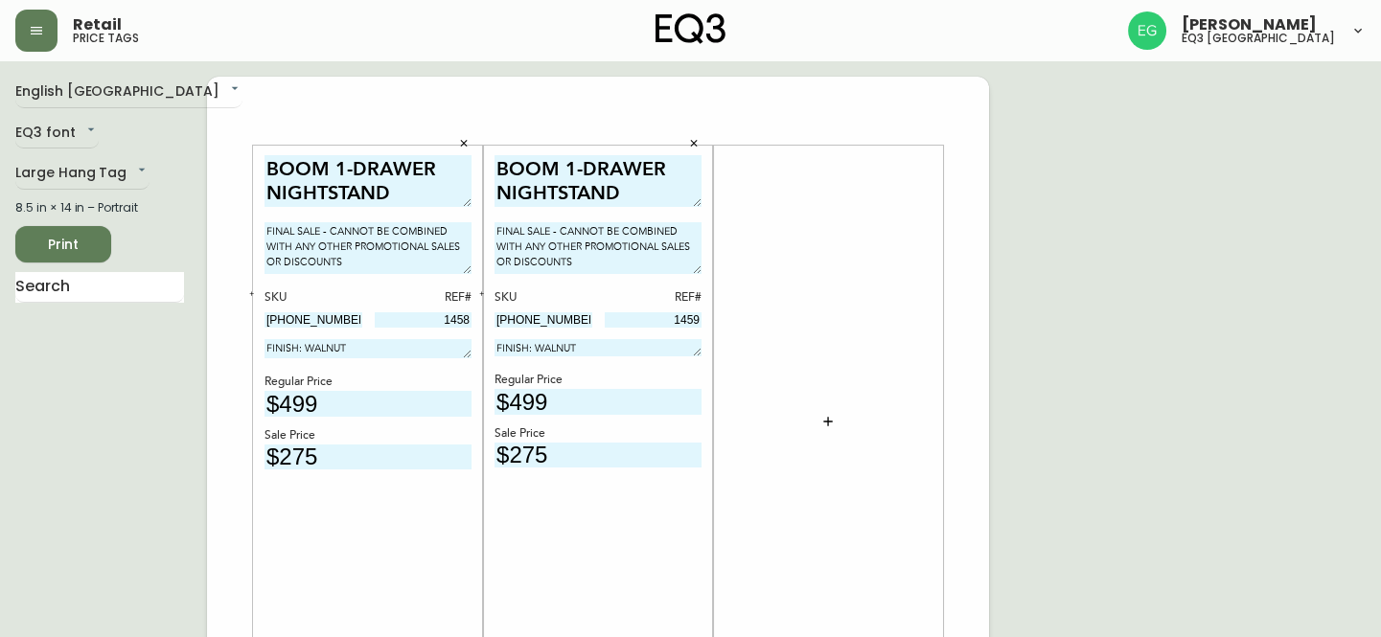
click at [646, 463] on input "$275" at bounding box center [597, 456] width 207 height 26
click at [81, 247] on span "Print" at bounding box center [63, 245] width 65 height 24
